Goal: Task Accomplishment & Management: Manage account settings

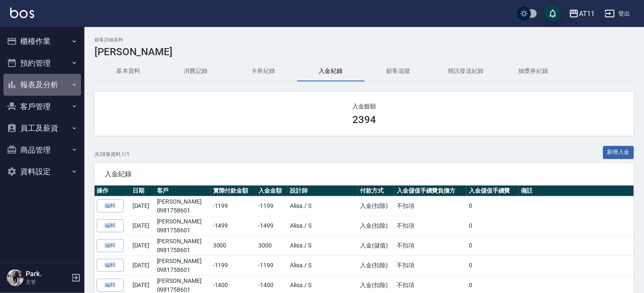
click at [39, 92] on button "報表及分析" at bounding box center [42, 85] width 78 height 22
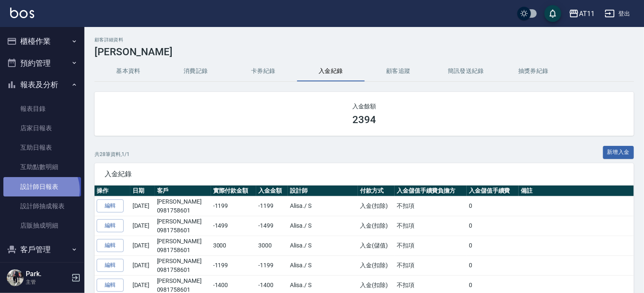
click at [40, 190] on link "設計師日報表" at bounding box center [42, 186] width 78 height 19
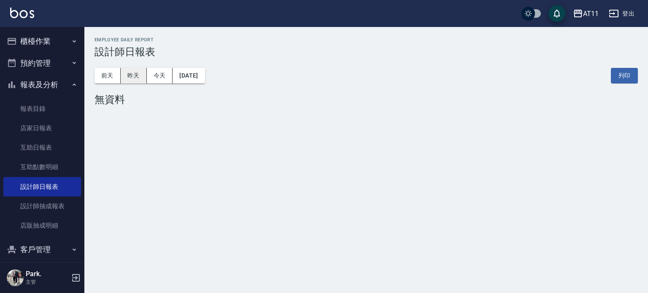
click at [130, 74] on button "昨天" at bounding box center [134, 76] width 26 height 16
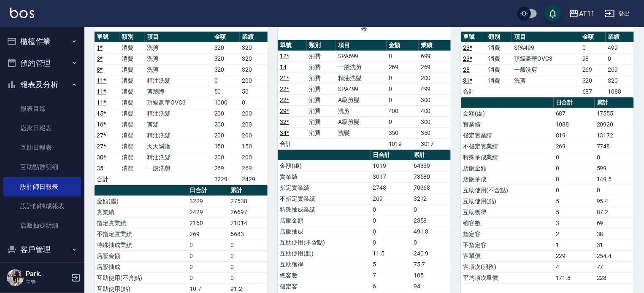
scroll to position [73, 0]
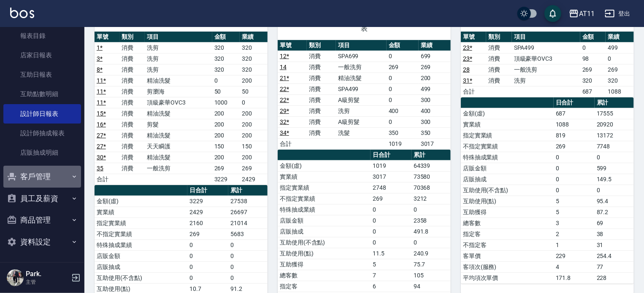
click at [46, 179] on button "客戶管理" at bounding box center [42, 177] width 78 height 22
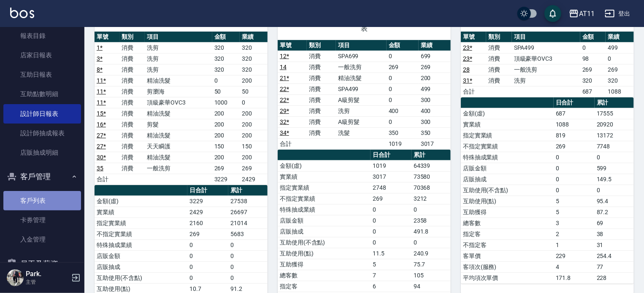
click at [45, 206] on link "客戶列表" at bounding box center [42, 200] width 78 height 19
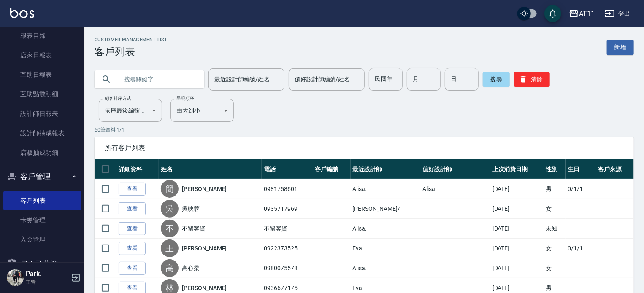
click at [166, 82] on input "text" at bounding box center [157, 79] width 79 height 23
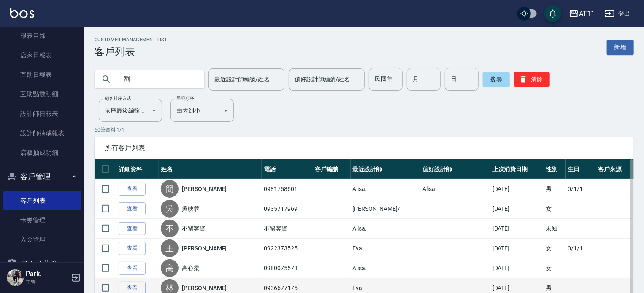
type input "劉"
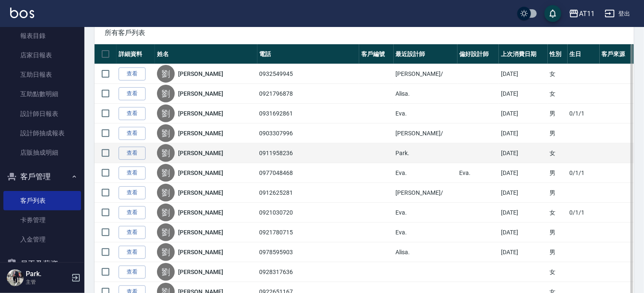
scroll to position [127, 0]
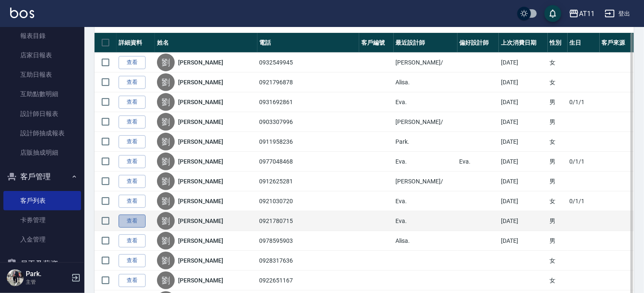
click at [133, 219] on link "查看" at bounding box center [132, 221] width 27 height 13
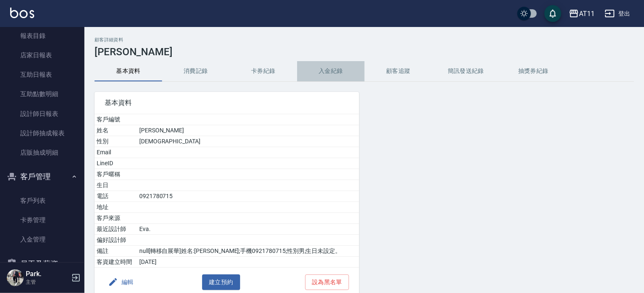
click at [326, 68] on button "入金紀錄" at bounding box center [330, 71] width 67 height 20
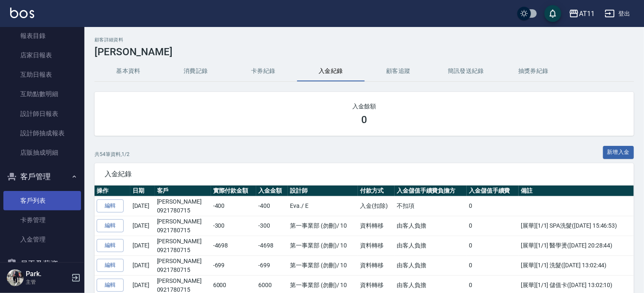
click at [41, 201] on link "客戶列表" at bounding box center [42, 200] width 78 height 19
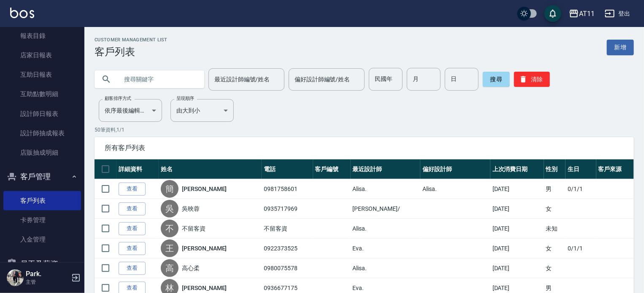
click at [159, 81] on input "text" at bounding box center [157, 79] width 79 height 23
type input "0928775149"
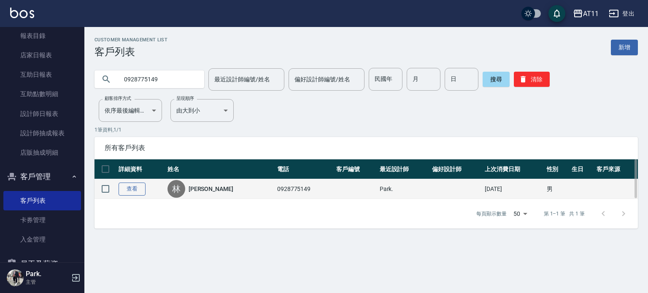
click at [136, 189] on link "查看" at bounding box center [132, 189] width 27 height 13
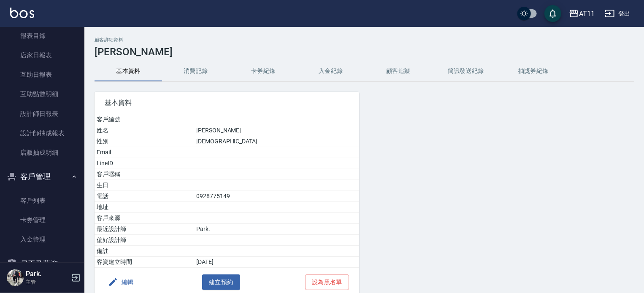
click at [334, 71] on button "入金紀錄" at bounding box center [330, 71] width 67 height 20
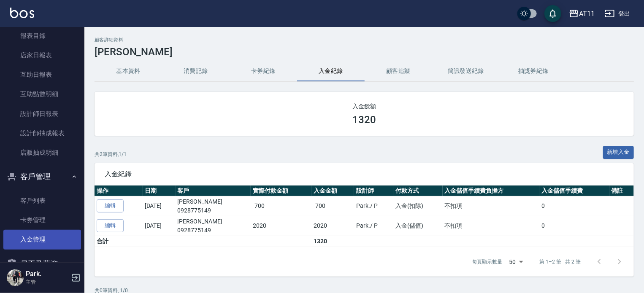
drag, startPoint x: 38, startPoint y: 239, endPoint x: 43, endPoint y: 236, distance: 5.3
click at [39, 239] on link "入金管理" at bounding box center [42, 239] width 78 height 19
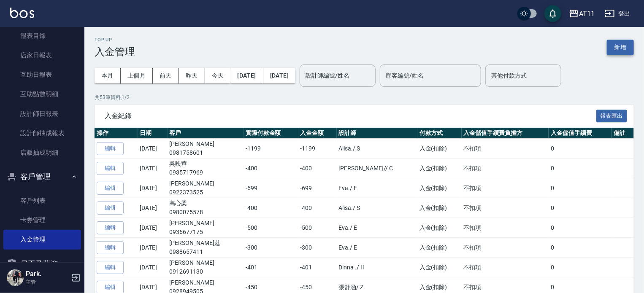
click at [617, 50] on button "新增" at bounding box center [620, 48] width 27 height 16
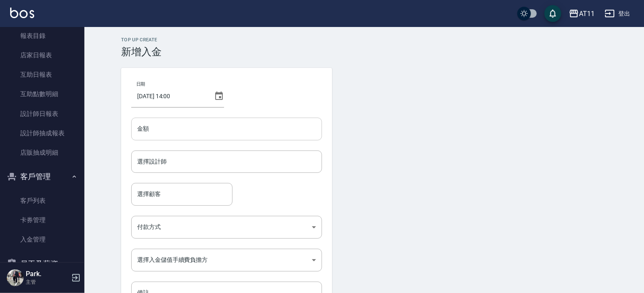
click at [226, 123] on input "金額" at bounding box center [226, 129] width 191 height 23
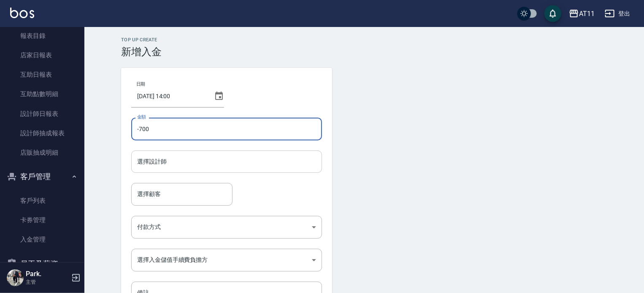
type input "-700"
click at [189, 167] on input "選擇設計師" at bounding box center [226, 161] width 183 height 15
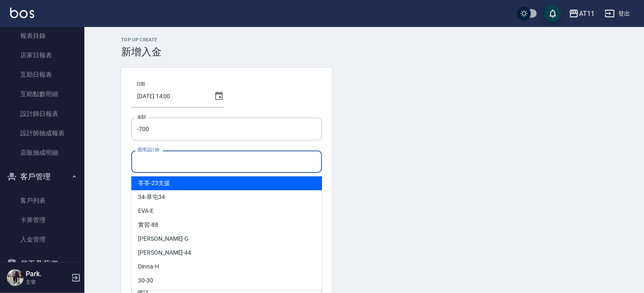
type input "ㄣ"
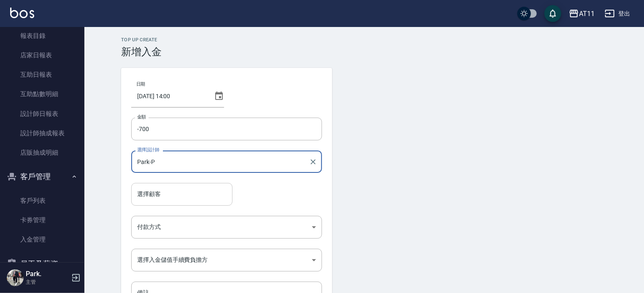
type input "Park-P"
click at [189, 201] on input "選擇顧客" at bounding box center [182, 194] width 94 height 15
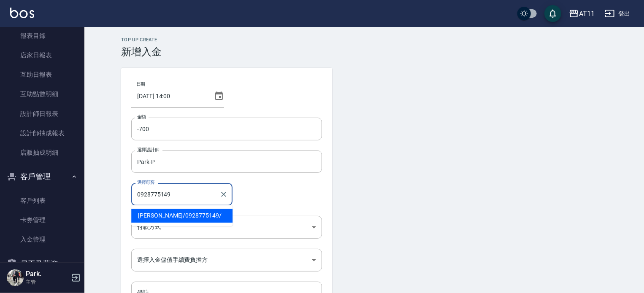
click at [186, 215] on span "林奎言 / 0928775149 /" at bounding box center [181, 216] width 101 height 14
type input "林奎言/0928775149/"
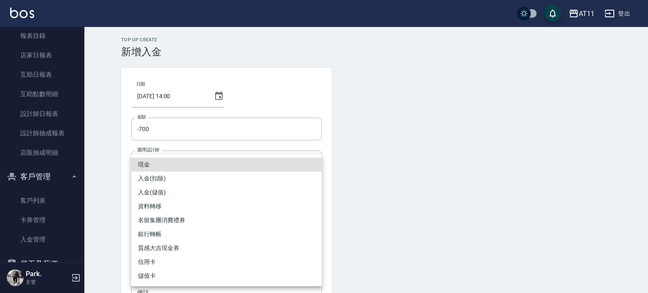
click at [186, 228] on body "AT11 登出 櫃檯作業 打帳單 帳單列表 現金收支登錄 材料自購登錄 每日結帳 排班表 現場電腦打卡 掃碼打卡 預約管理 預約管理 單日預約紀錄 單週預約紀…" at bounding box center [324, 175] width 648 height 350
click at [194, 182] on li "入金(扣除)" at bounding box center [226, 179] width 191 height 14
type input "入金(扣除)"
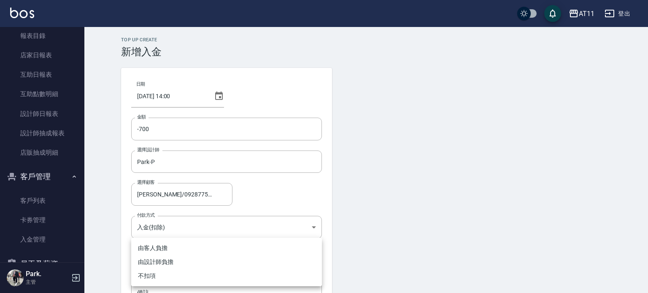
click at [205, 260] on body "AT11 登出 櫃檯作業 打帳單 帳單列表 現金收支登錄 材料自購登錄 每日結帳 排班表 現場電腦打卡 掃碼打卡 預約管理 預約管理 單日預約紀錄 單週預約紀…" at bounding box center [324, 175] width 648 height 350
click at [199, 274] on li "不扣項" at bounding box center [226, 276] width 191 height 14
type input "WITHOUTHANDLINGFEE"
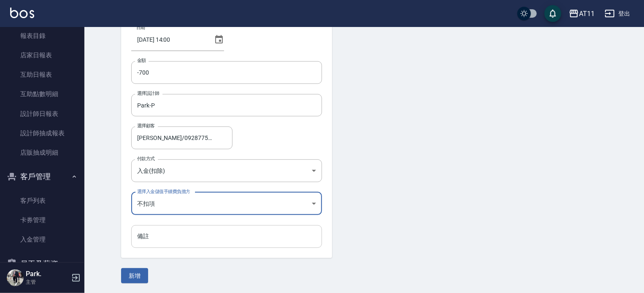
scroll to position [57, 0]
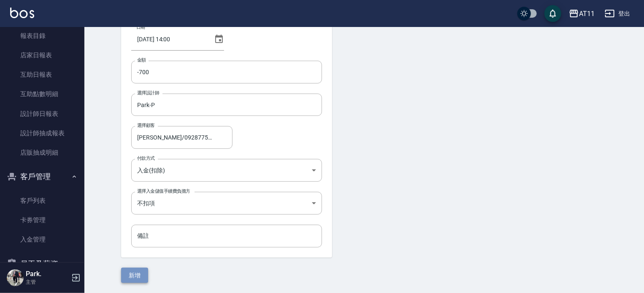
click at [135, 270] on button "新增" at bounding box center [134, 276] width 27 height 16
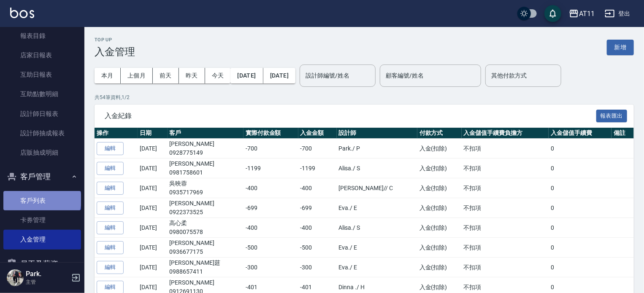
click at [41, 200] on link "客戶列表" at bounding box center [42, 200] width 78 height 19
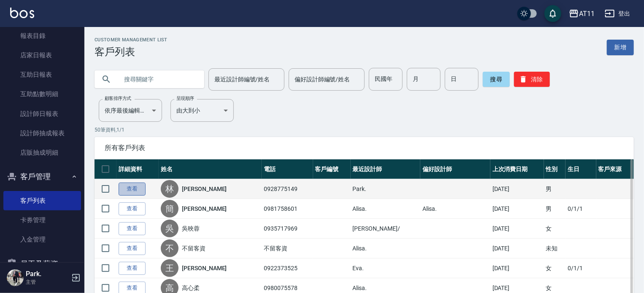
click at [133, 189] on link "查看" at bounding box center [132, 189] width 27 height 13
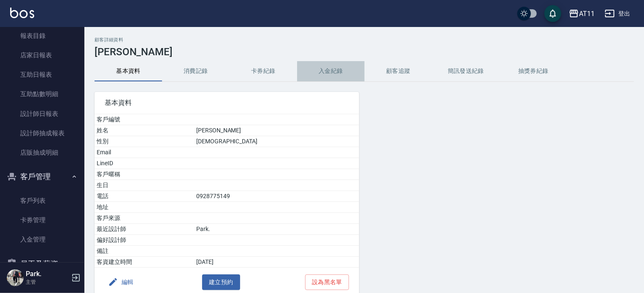
click at [335, 70] on button "入金紀錄" at bounding box center [330, 71] width 67 height 20
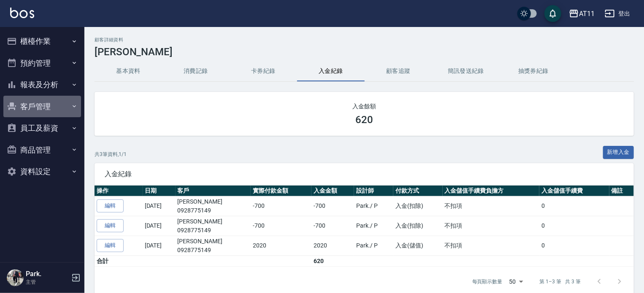
click at [34, 105] on button "客戶管理" at bounding box center [42, 107] width 78 height 22
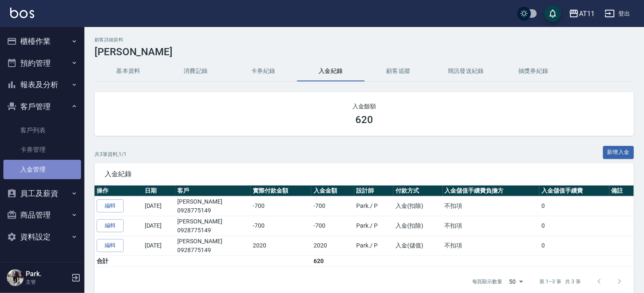
click at [44, 176] on link "入金管理" at bounding box center [42, 169] width 78 height 19
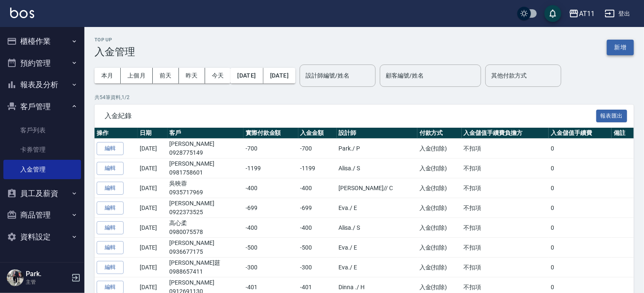
click at [616, 49] on button "新增" at bounding box center [620, 48] width 27 height 16
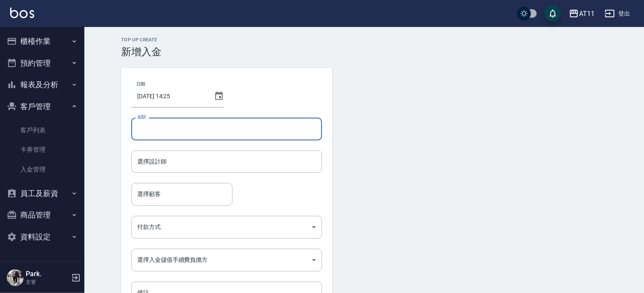
click at [227, 129] on input "金額" at bounding box center [226, 129] width 191 height 23
type input "-2499"
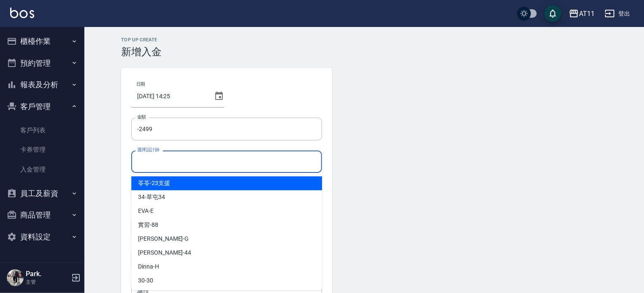
click at [224, 160] on input "選擇設計師" at bounding box center [226, 161] width 183 height 15
type input "A"
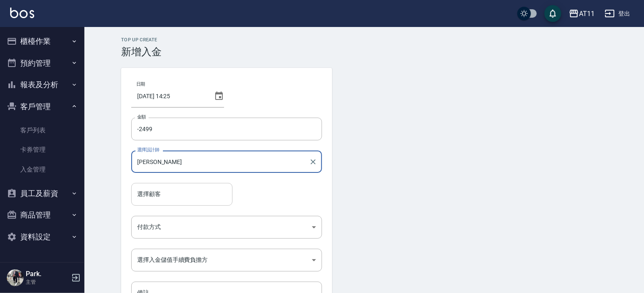
type input "[PERSON_NAME]"
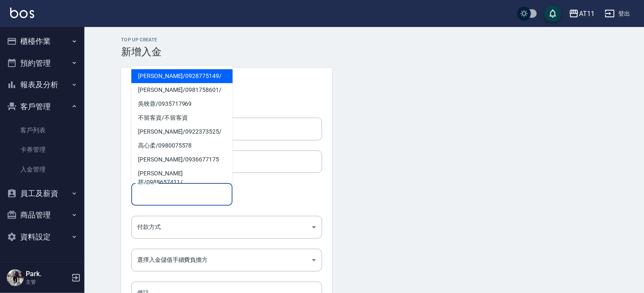
click at [194, 199] on input "選擇顧客" at bounding box center [182, 194] width 94 height 15
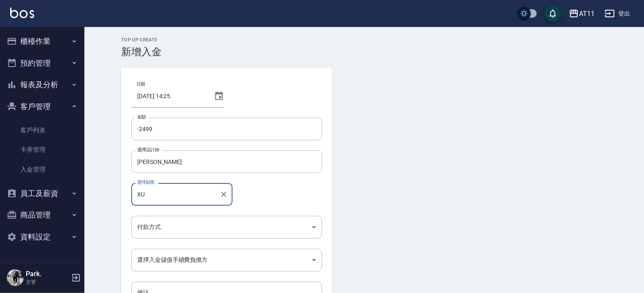
type input "X"
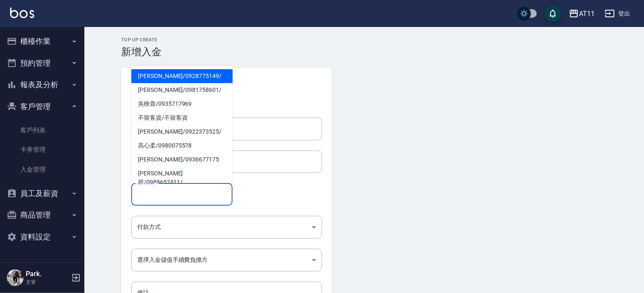
type input "ㄧ"
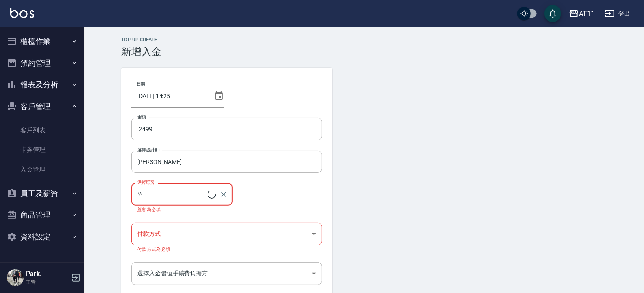
type input "[PERSON_NAME]/0932549945"
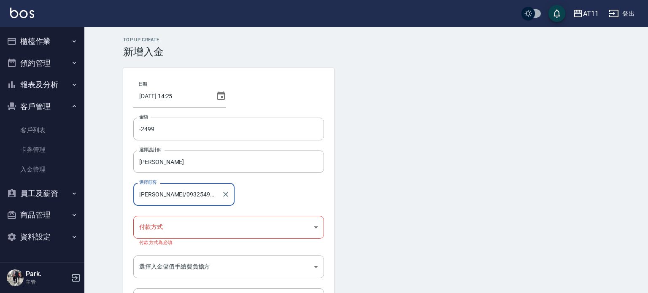
click at [191, 230] on body "AT11 登出 櫃檯作業 打帳單 帳單列表 現金收支登錄 材料自購登錄 每日結帳 排班表 現場電腦打卡 掃碼打卡 預約管理 預約管理 單日預約紀錄 單週預約紀…" at bounding box center [324, 178] width 648 height 357
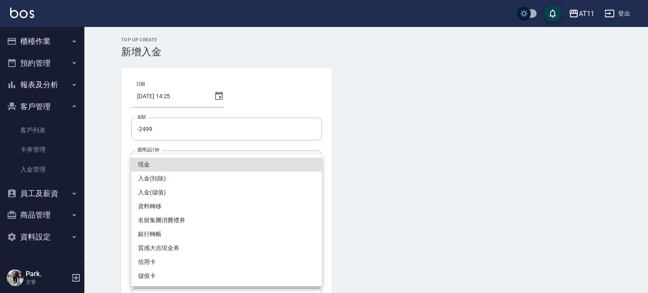
click at [201, 182] on li "入金(扣除)" at bounding box center [226, 179] width 191 height 14
type input "入金(扣除)"
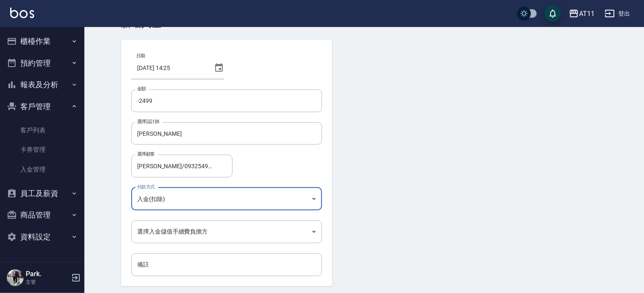
scroll to position [57, 0]
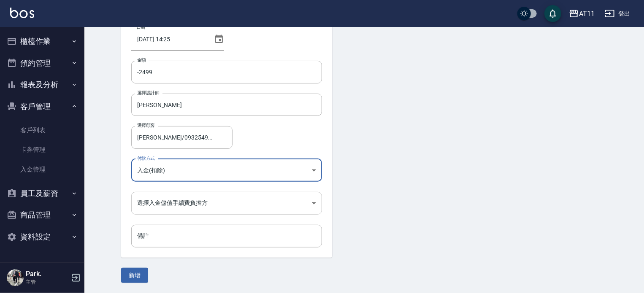
click at [218, 204] on body "AT11 登出 櫃檯作業 打帳單 帳單列表 現金收支登錄 材料自購登錄 每日結帳 排班表 現場電腦打卡 掃碼打卡 預約管理 預約管理 單日預約紀錄 單週預約紀…" at bounding box center [322, 118] width 644 height 350
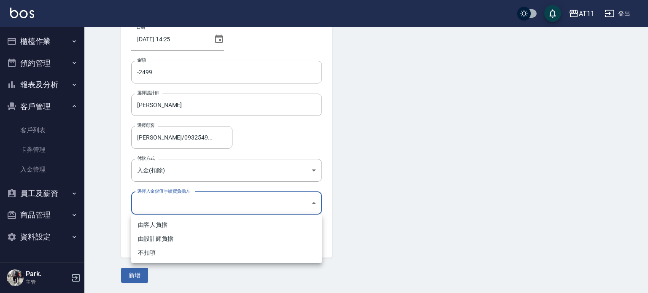
drag, startPoint x: 209, startPoint y: 254, endPoint x: 180, endPoint y: 265, distance: 31.4
click at [209, 255] on li "不扣項" at bounding box center [226, 253] width 191 height 14
type input "WITHOUTHANDLINGFEE"
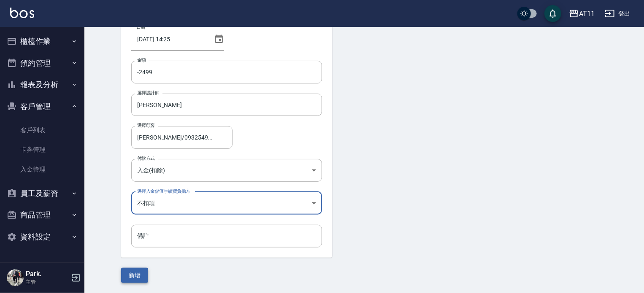
click at [137, 277] on button "新增" at bounding box center [134, 276] width 27 height 16
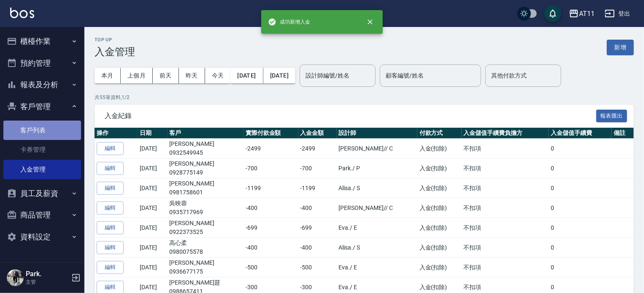
click at [49, 130] on link "客戶列表" at bounding box center [42, 130] width 78 height 19
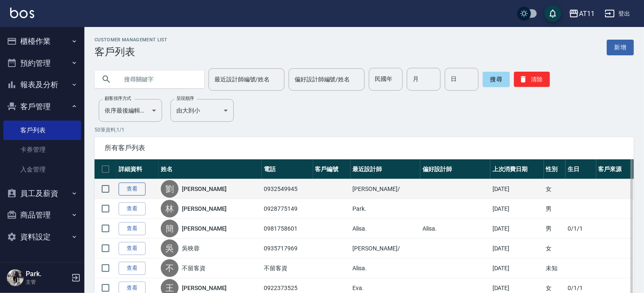
drag, startPoint x: 121, startPoint y: 188, endPoint x: 127, endPoint y: 188, distance: 5.9
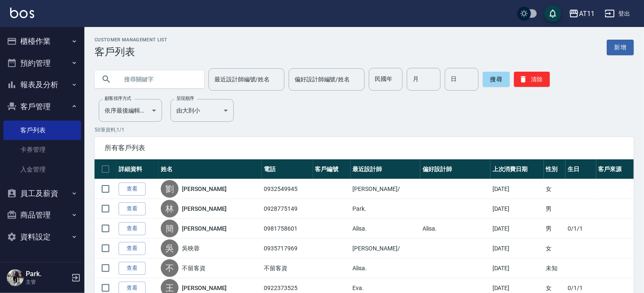
click at [122, 188] on link "查看" at bounding box center [132, 189] width 27 height 13
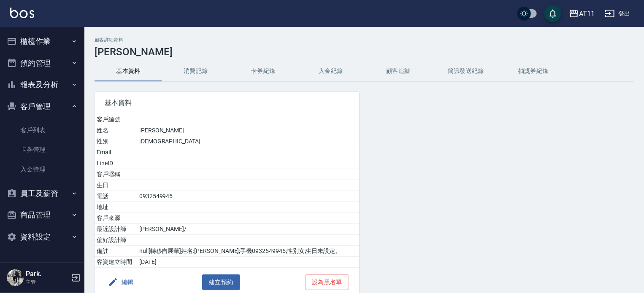
click at [334, 67] on button "入金紀錄" at bounding box center [330, 71] width 67 height 20
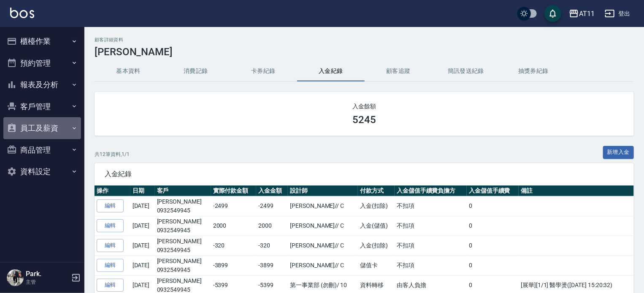
click at [47, 128] on button "員工及薪資" at bounding box center [42, 128] width 78 height 22
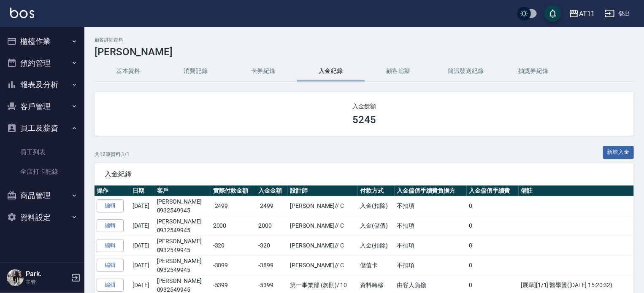
click at [40, 104] on button "客戶管理" at bounding box center [42, 107] width 78 height 22
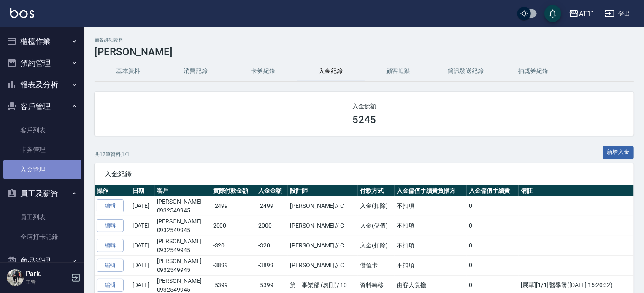
click at [47, 168] on link "入金管理" at bounding box center [42, 169] width 78 height 19
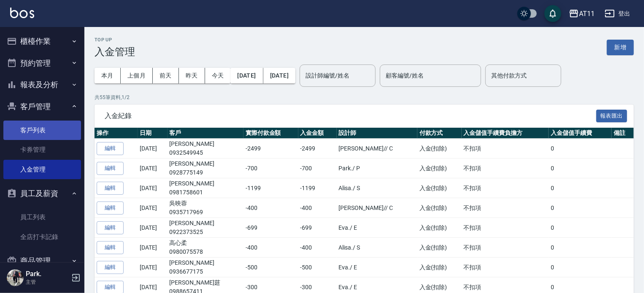
drag, startPoint x: 37, startPoint y: 127, endPoint x: 48, endPoint y: 133, distance: 13.2
click at [37, 127] on link "客戶列表" at bounding box center [42, 130] width 78 height 19
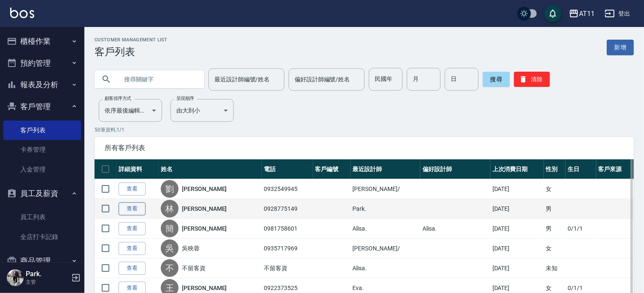
click at [137, 208] on link "查看" at bounding box center [132, 208] width 27 height 13
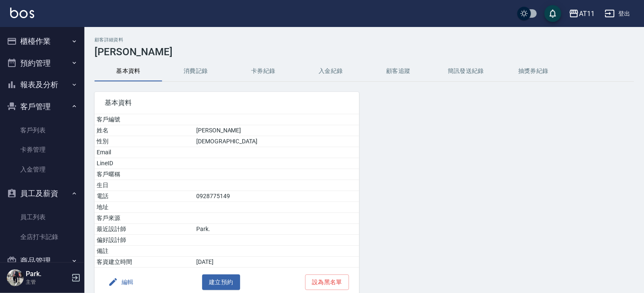
click at [332, 75] on button "入金紀錄" at bounding box center [330, 71] width 67 height 20
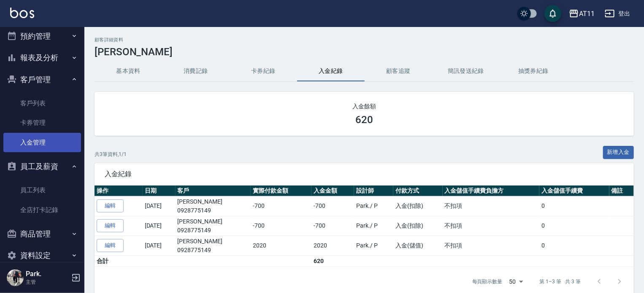
scroll to position [41, 0]
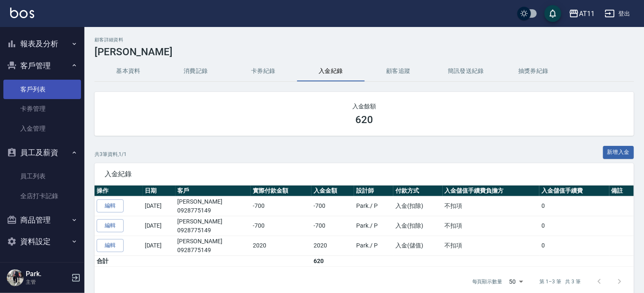
click at [40, 95] on link "客戶列表" at bounding box center [42, 89] width 78 height 19
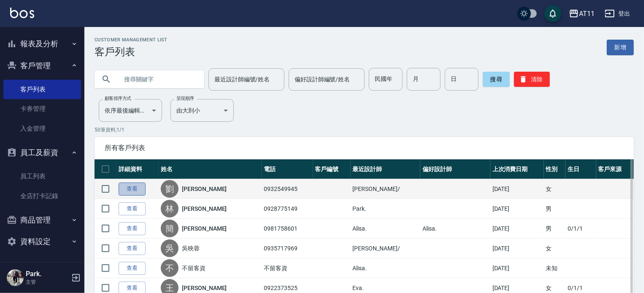
click at [126, 189] on link "查看" at bounding box center [132, 189] width 27 height 13
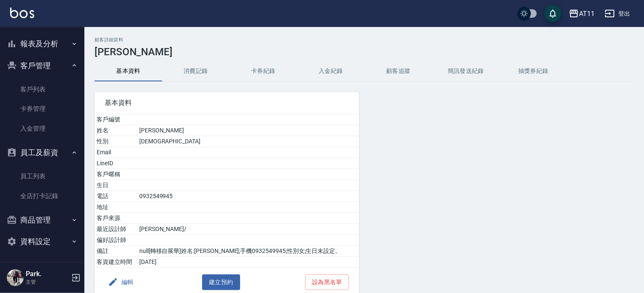
click at [331, 75] on button "入金紀錄" at bounding box center [330, 71] width 67 height 20
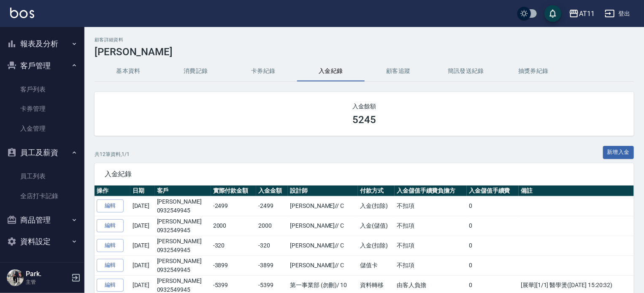
click at [619, 143] on div "入金餘額 5245 共 12 筆資料, 1 / 1 新增入金 入金紀錄 操作 日期 客戶 實際付款金額 入金金額 設計師 付款方式 入金儲值手續費負擔方 入金…" at bounding box center [363, 283] width 539 height 383
click at [619, 145] on div "入金餘額 5245 共 12 筆資料, 1 / 1 新增入金 入金紀錄 操作 日期 客戶 實際付款金額 入金金額 設計師 付款方式 入金儲值手續費負擔方 入金…" at bounding box center [363, 283] width 539 height 383
click at [616, 151] on button "新增入金" at bounding box center [618, 152] width 31 height 13
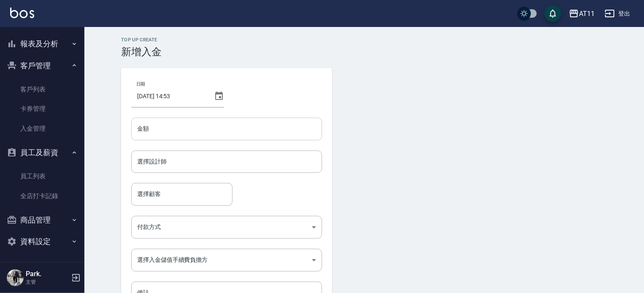
click at [152, 125] on input "金額" at bounding box center [226, 129] width 191 height 23
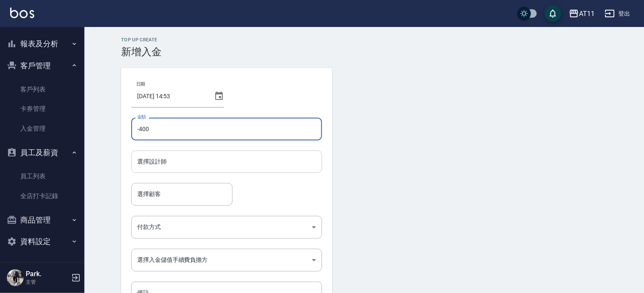
type input "-400"
drag, startPoint x: 209, startPoint y: 163, endPoint x: 203, endPoint y: 168, distance: 7.8
click at [209, 164] on input "選擇設計師" at bounding box center [226, 161] width 183 height 15
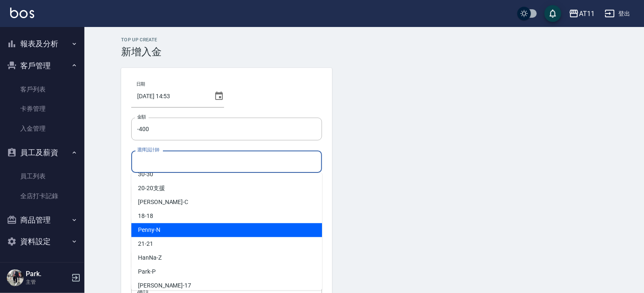
scroll to position [126, 0]
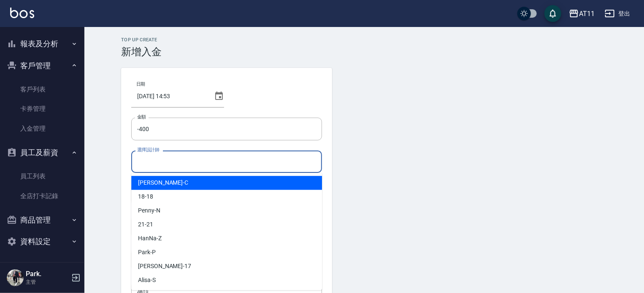
click at [153, 180] on span "[PERSON_NAME]" at bounding box center [163, 182] width 50 height 9
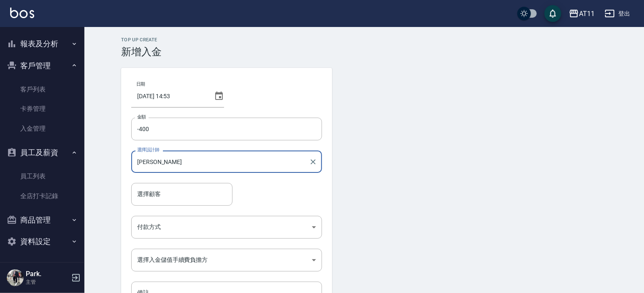
type input "[PERSON_NAME]"
click at [148, 188] on div "選擇顧客 選擇顧客" at bounding box center [181, 194] width 101 height 22
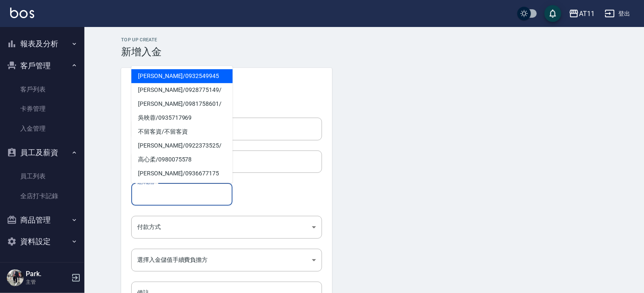
click at [181, 78] on span "[PERSON_NAME] / 0932549945" at bounding box center [181, 76] width 101 height 14
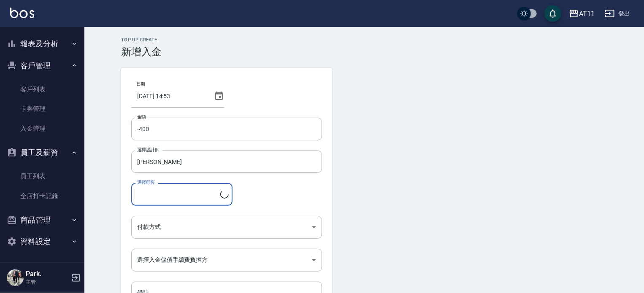
type input "[PERSON_NAME]/0932549945"
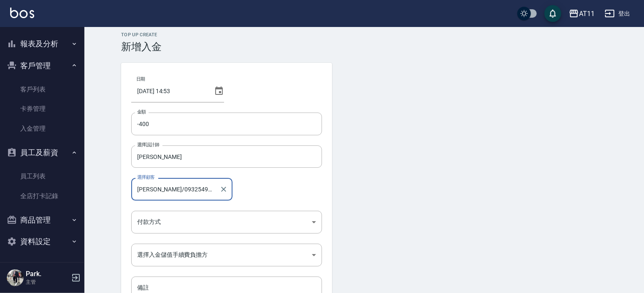
scroll to position [57, 0]
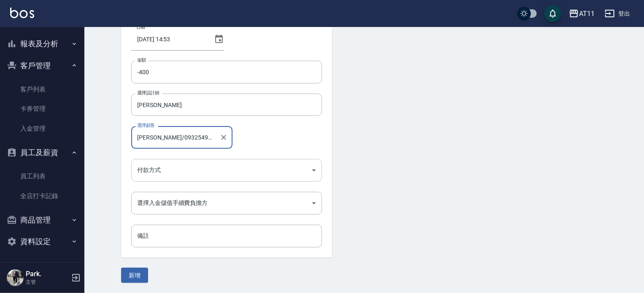
click at [174, 175] on body "AT11 登出 櫃檯作業 打帳單 帳單列表 現金收支登錄 材料自購登錄 每日結帳 排班表 現場電腦打卡 掃碼打卡 預約管理 預約管理 單日預約紀錄 單週預約紀…" at bounding box center [322, 118] width 644 height 350
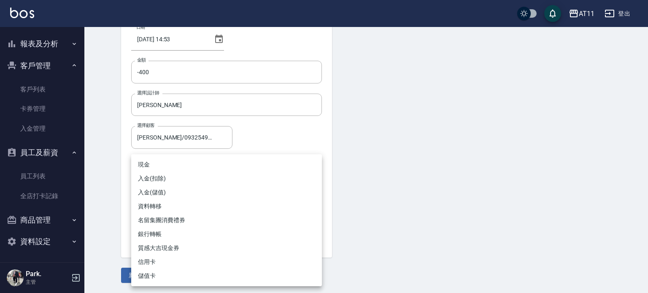
click at [166, 173] on li "入金(扣除)" at bounding box center [226, 179] width 191 height 14
type input "入金(扣除)"
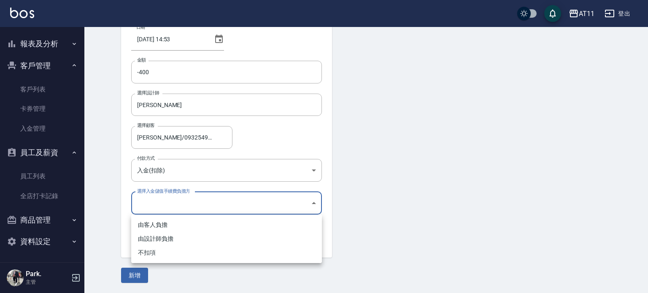
click at [165, 199] on body "AT11 登出 櫃檯作業 打帳單 帳單列表 現金收支登錄 材料自購登錄 每日結帳 排班表 現場電腦打卡 掃碼打卡 預約管理 預約管理 單日預約紀錄 單週預約紀…" at bounding box center [324, 118] width 648 height 350
click at [153, 254] on li "不扣項" at bounding box center [226, 253] width 191 height 14
type input "WITHOUTHANDLINGFEE"
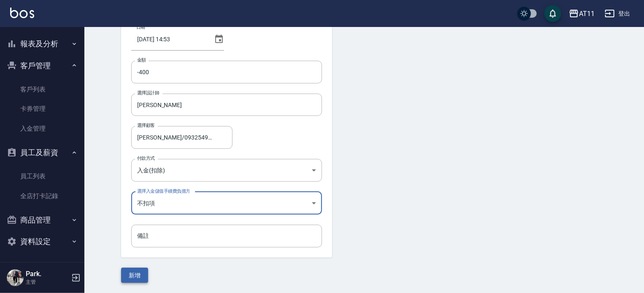
click at [146, 274] on button "新增" at bounding box center [134, 276] width 27 height 16
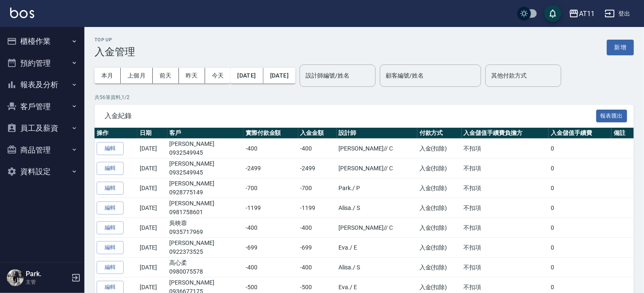
click at [39, 100] on button "客戶管理" at bounding box center [42, 107] width 78 height 22
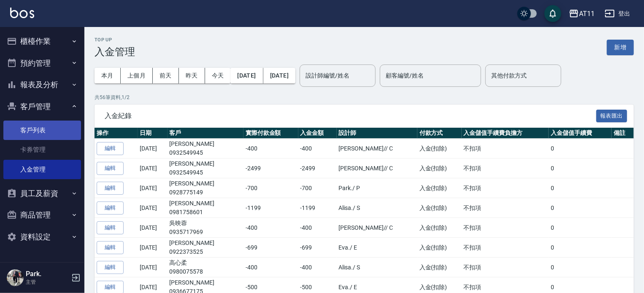
click at [28, 136] on link "客戶列表" at bounding box center [42, 130] width 78 height 19
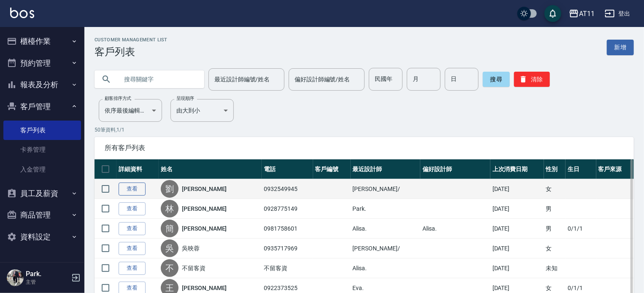
click at [145, 189] on link "查看" at bounding box center [132, 189] width 27 height 13
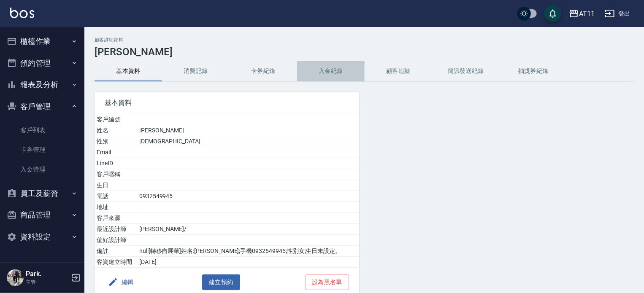
click at [336, 78] on button "入金紀錄" at bounding box center [330, 71] width 67 height 20
